Goal: Task Accomplishment & Management: Complete application form

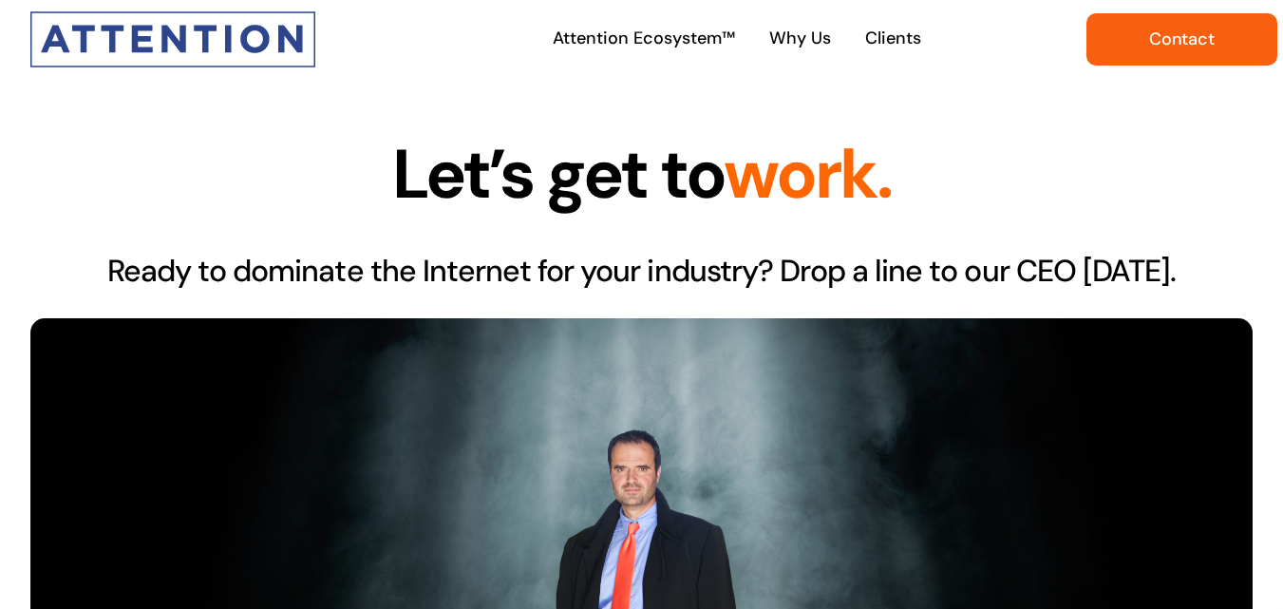
click at [1189, 29] on span "Contact" at bounding box center [1182, 39] width 66 height 20
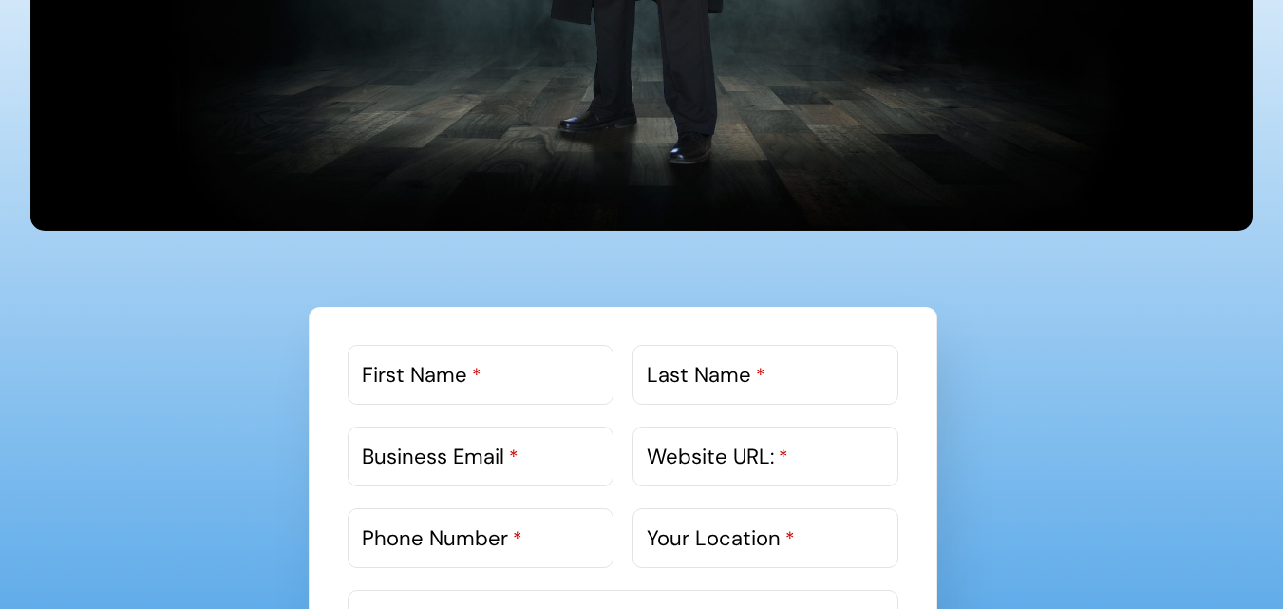
scroll to position [1044, 0]
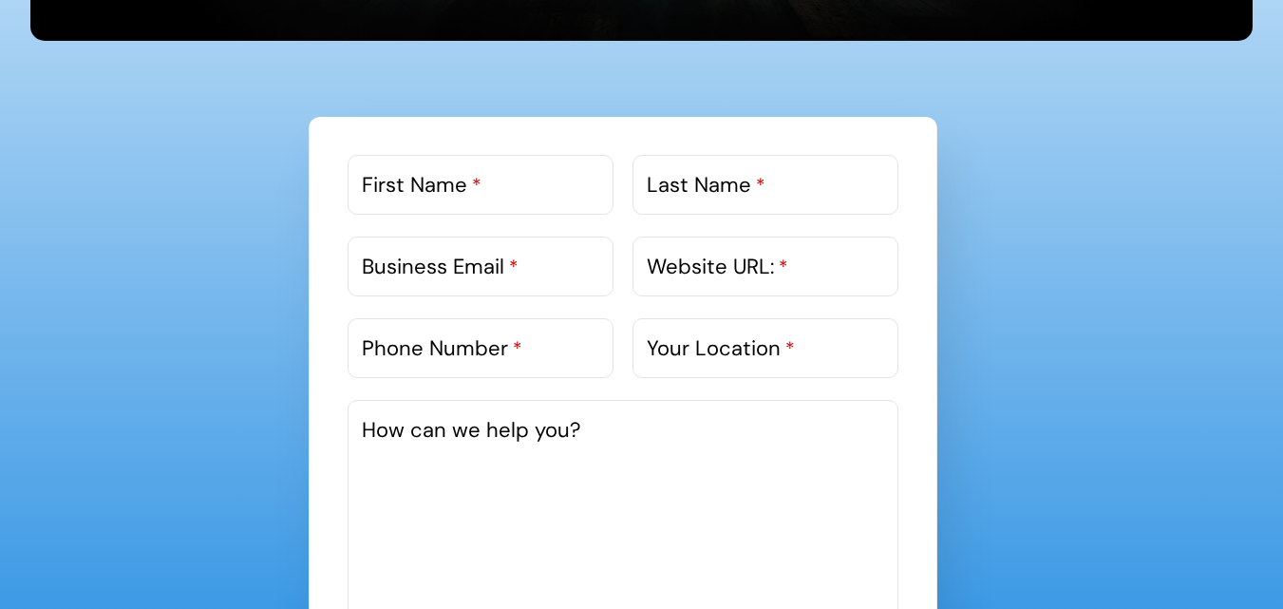
click at [467, 179] on label "First Name *" at bounding box center [422, 184] width 120 height 31
click at [467, 179] on input "First Name *" at bounding box center [480, 185] width 266 height 60
type input "Daisy"
type input "Roberts"
type input "daisy@logodesignsteam.com"
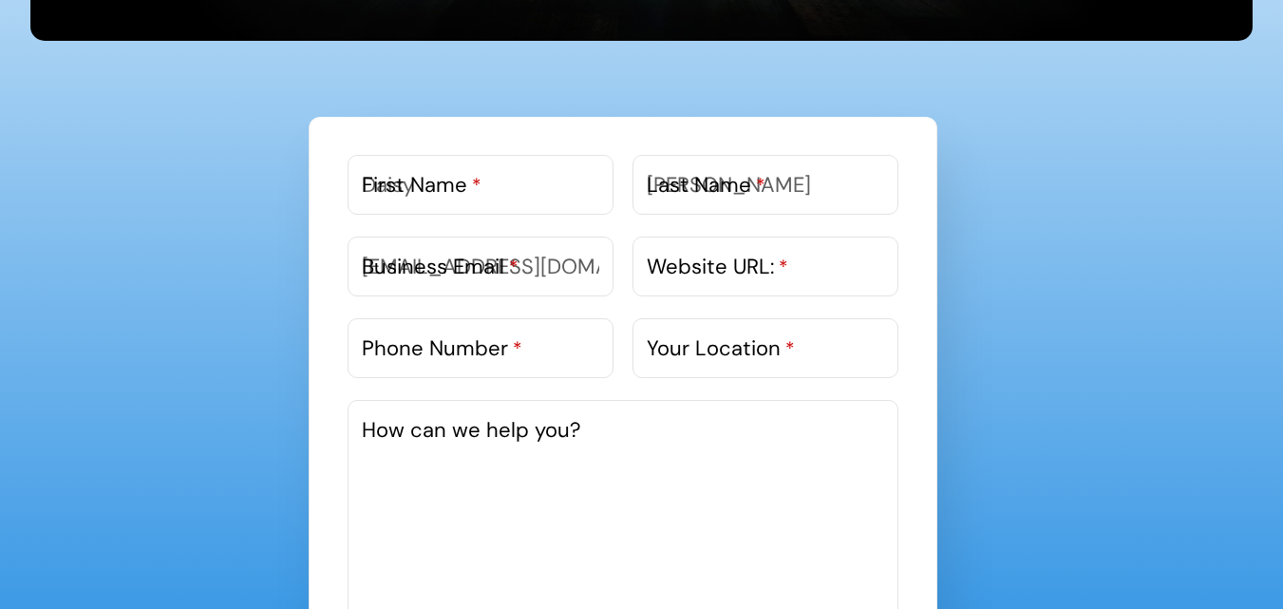
type input "https://www.logodesignsteam.com/"
type input "03340073326"
type input "https://www.logodesignsteam.com/"
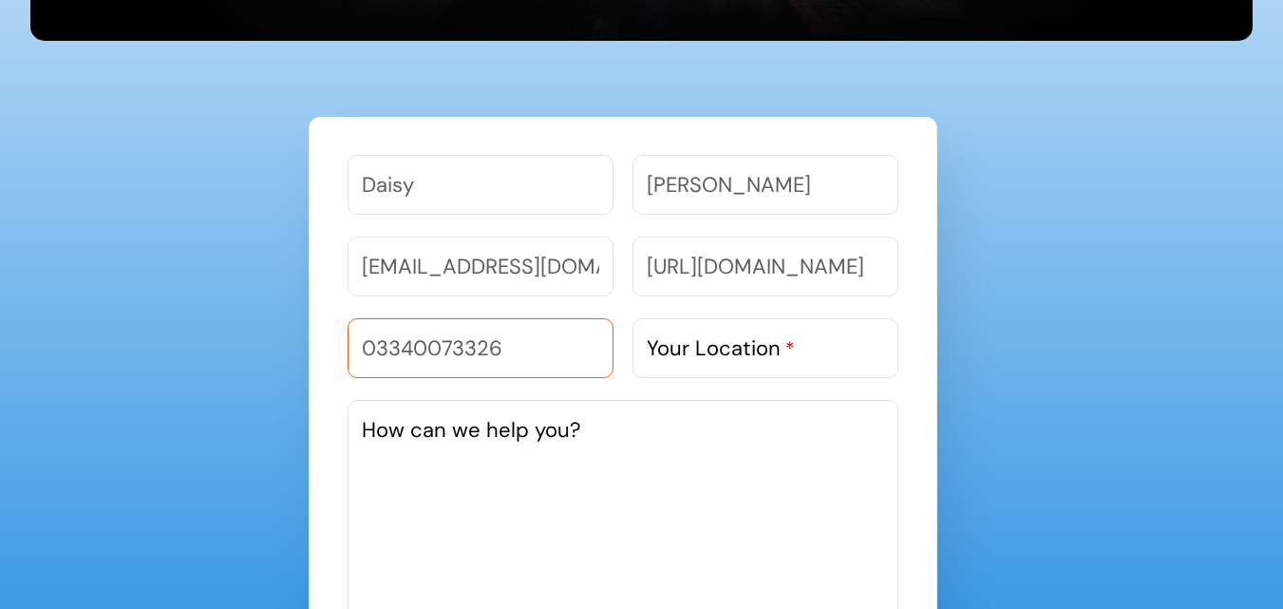
click at [557, 345] on input "03340073326" at bounding box center [480, 348] width 266 height 60
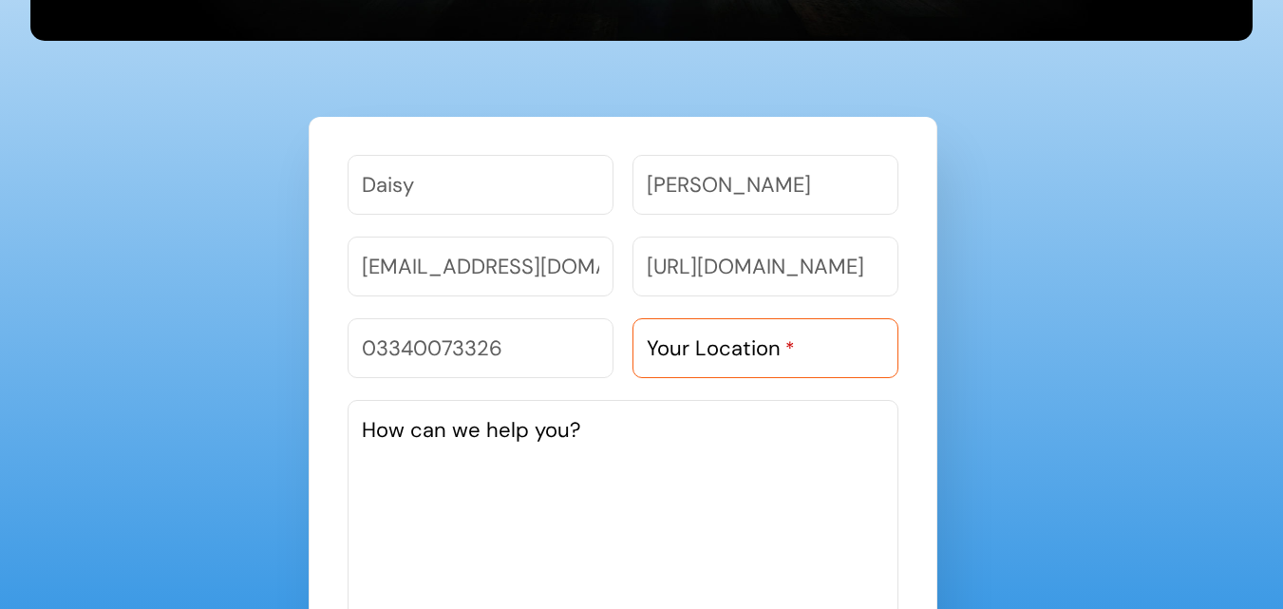
click at [814, 336] on input "Your Location *" at bounding box center [765, 348] width 266 height 60
paste input "30B, Lake Temple Road, Calcutta - 700029 City: Calcutta West Bengal or WB"
type input "30B, Lake Temple Road, Calcutta - 700029 City: Calcutta West Bengal or WB"
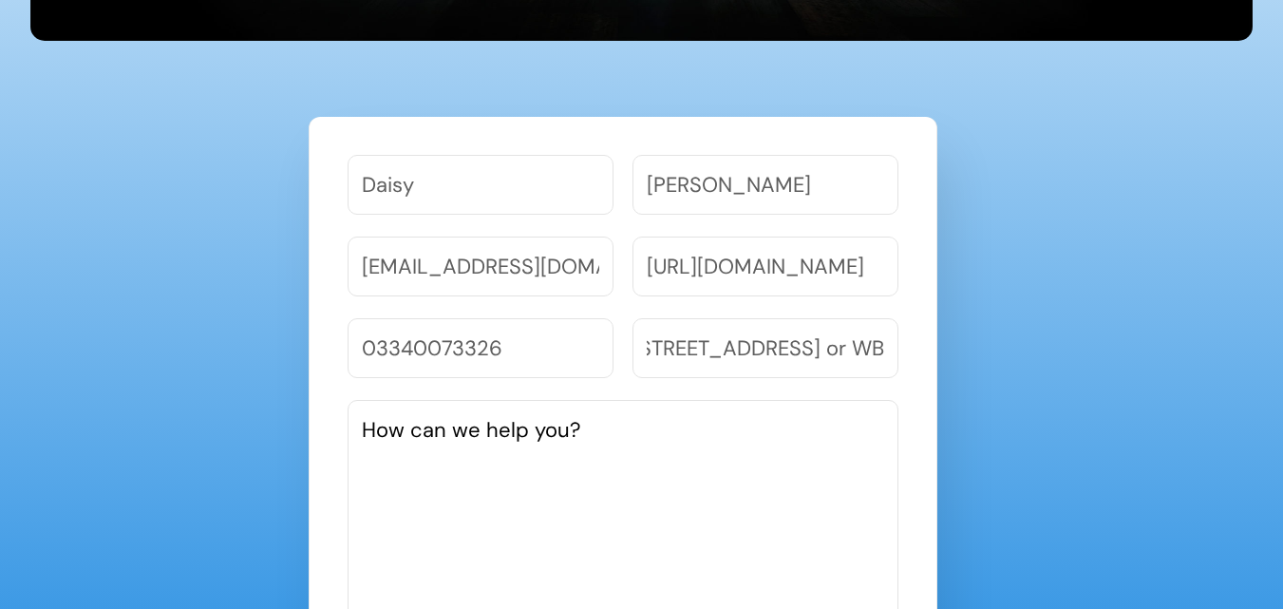
click at [600, 444] on textarea "How can we help you?" at bounding box center [622, 542] width 551 height 285
paste textarea "To showcase our skills to you, we are offering one time FREE TRIAL program for …"
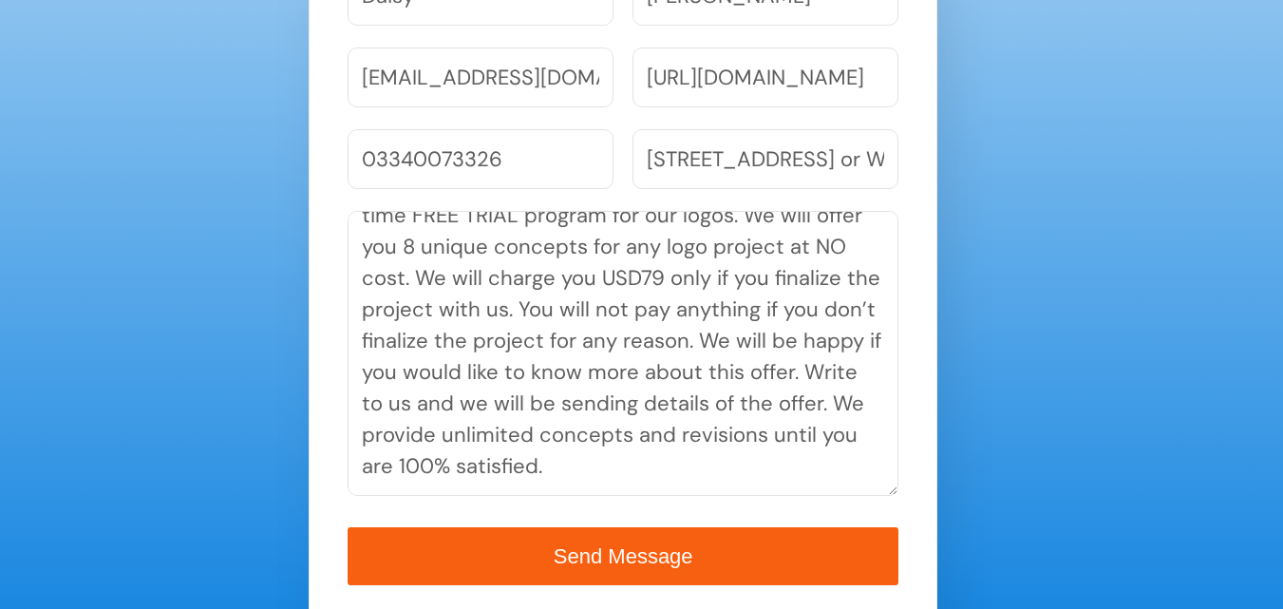
scroll to position [1404, 0]
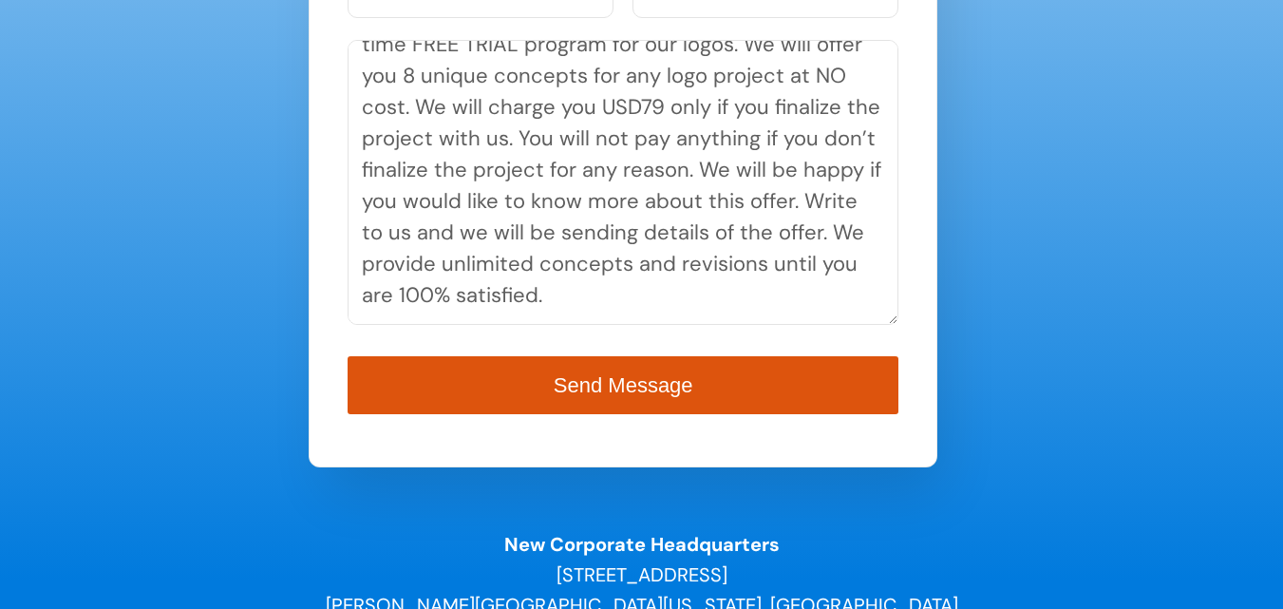
type textarea "To showcase our skills to you, we are offering one time FREE TRIAL program for …"
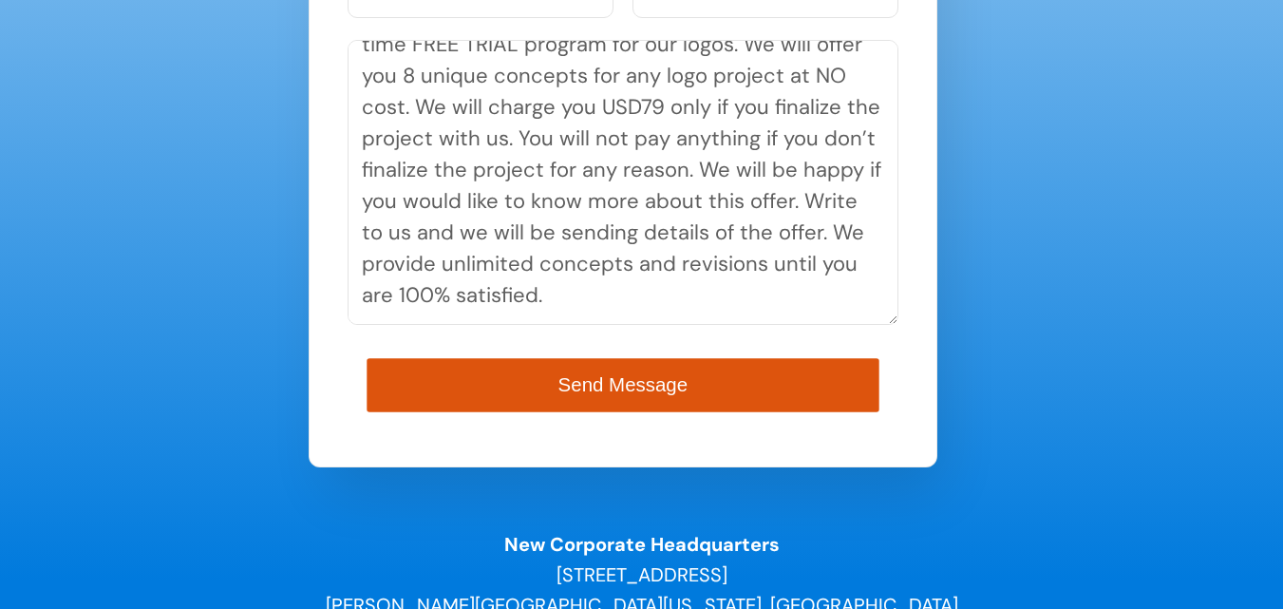
click at [559, 404] on button "Send Message" at bounding box center [623, 385] width 512 height 54
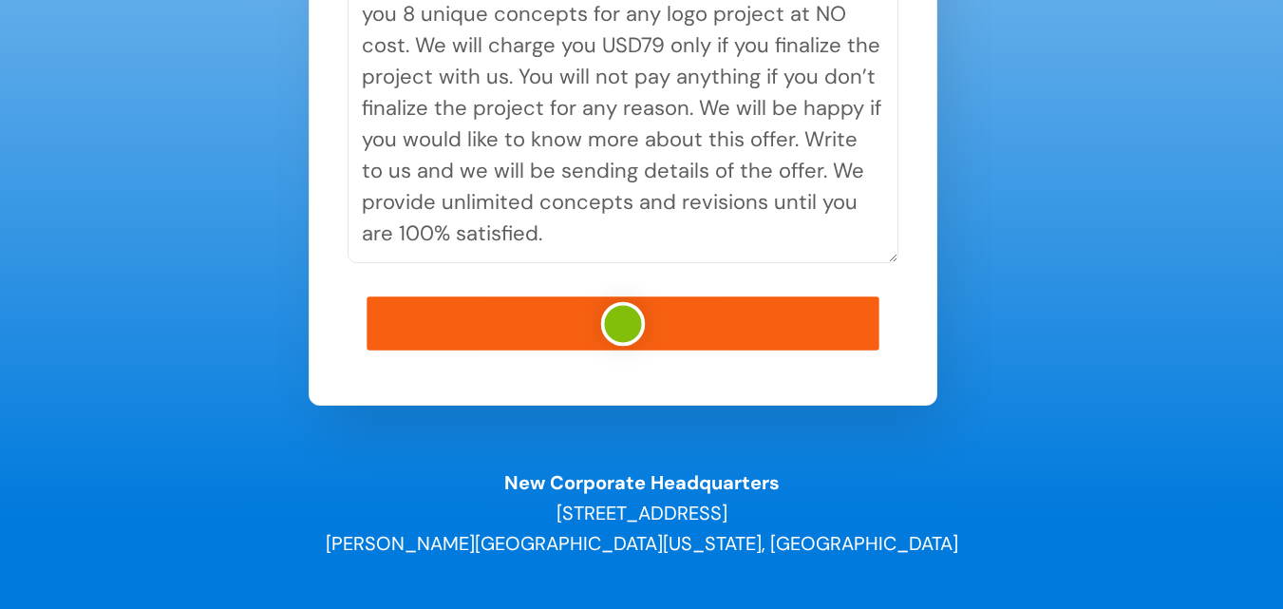
scroll to position [1499, 0]
